Goal: Find contact information: Find contact information

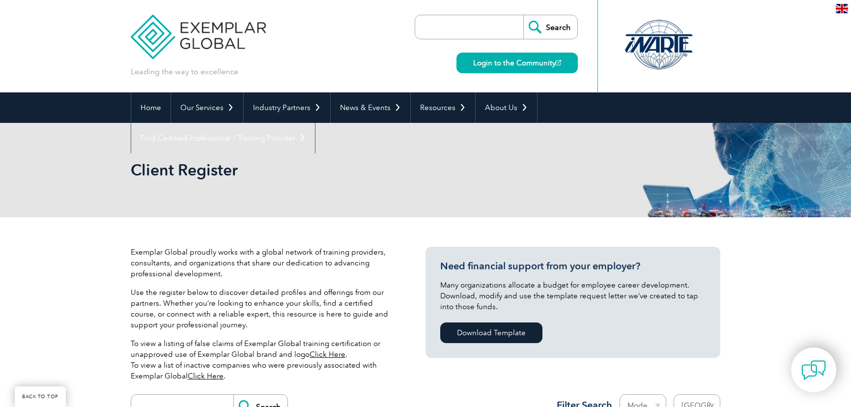
select select "[GEOGRAPHIC_DATA]"
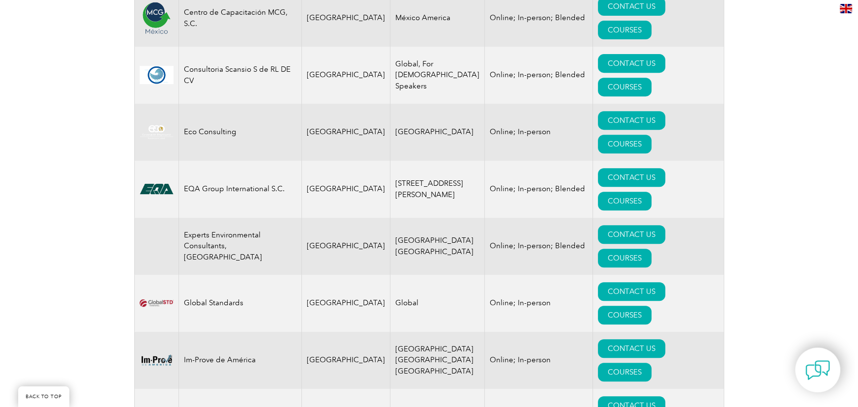
scroll to position [570, 0]
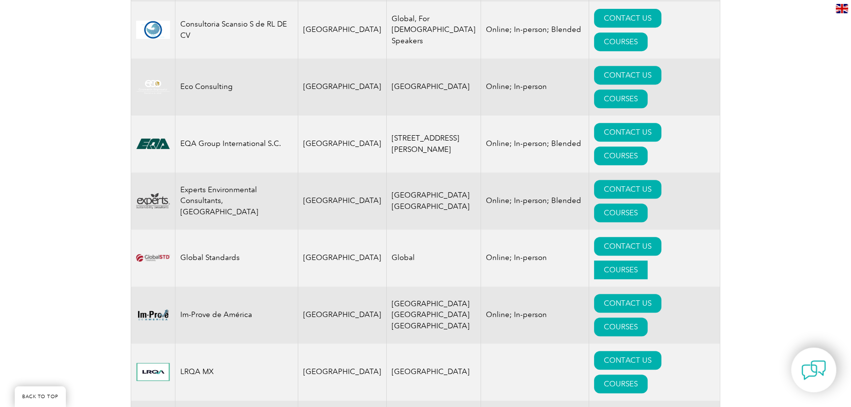
click at [648, 261] on link "COURSES" at bounding box center [621, 270] width 54 height 19
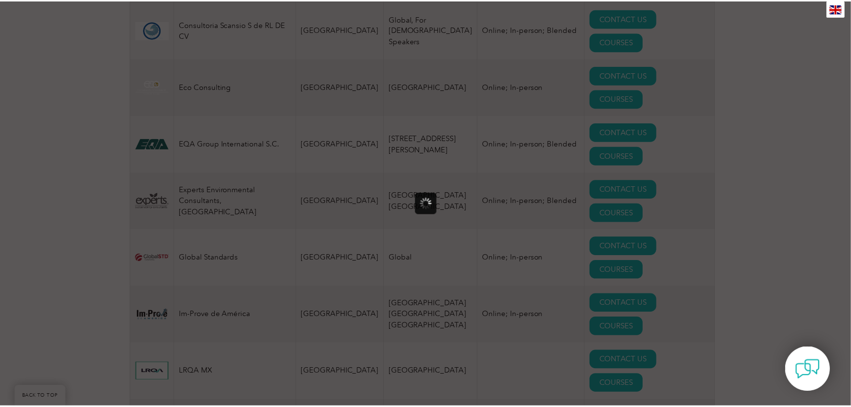
scroll to position [0, 0]
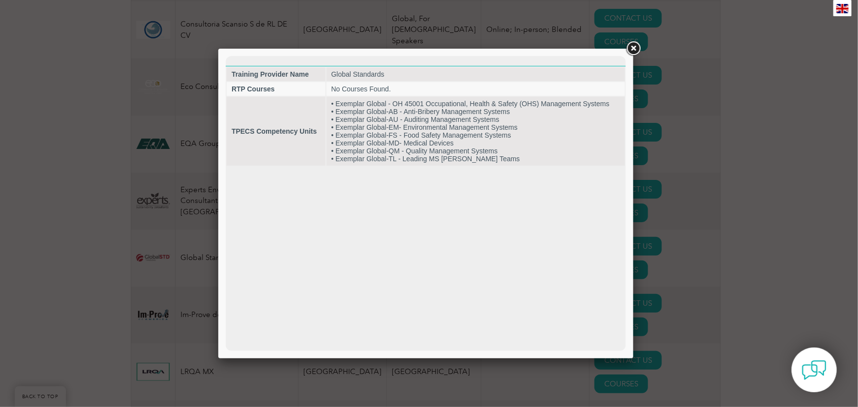
click at [643, 47] on div at bounding box center [429, 203] width 858 height 407
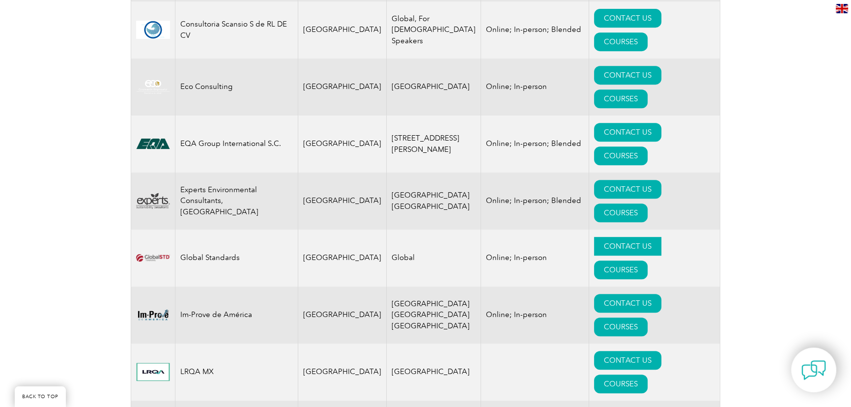
click at [594, 237] on link "CONTACT US" at bounding box center [627, 246] width 67 height 19
